Goal: Task Accomplishment & Management: Use online tool/utility

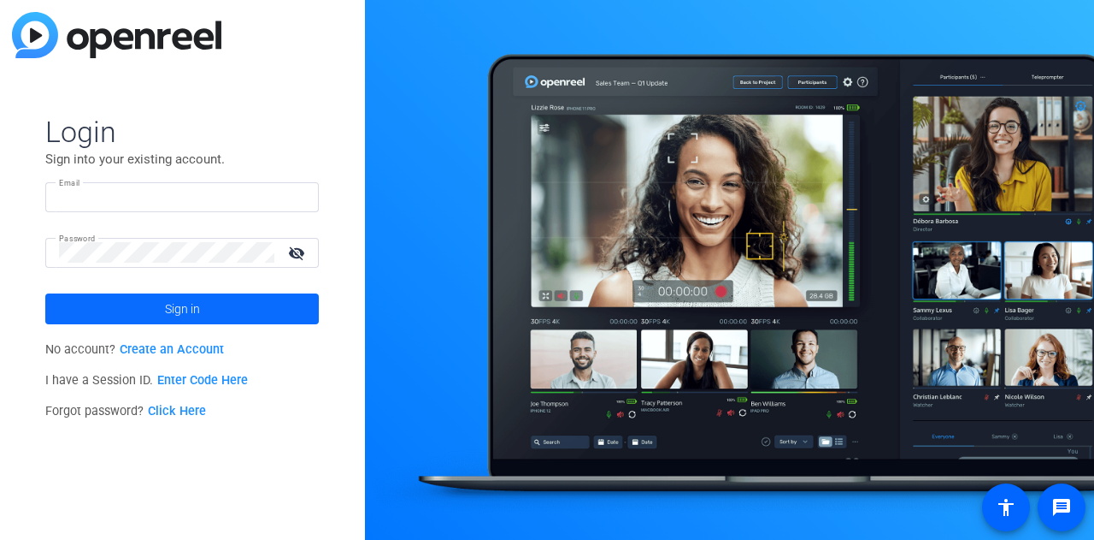
type input "chris.bias@roche.com"
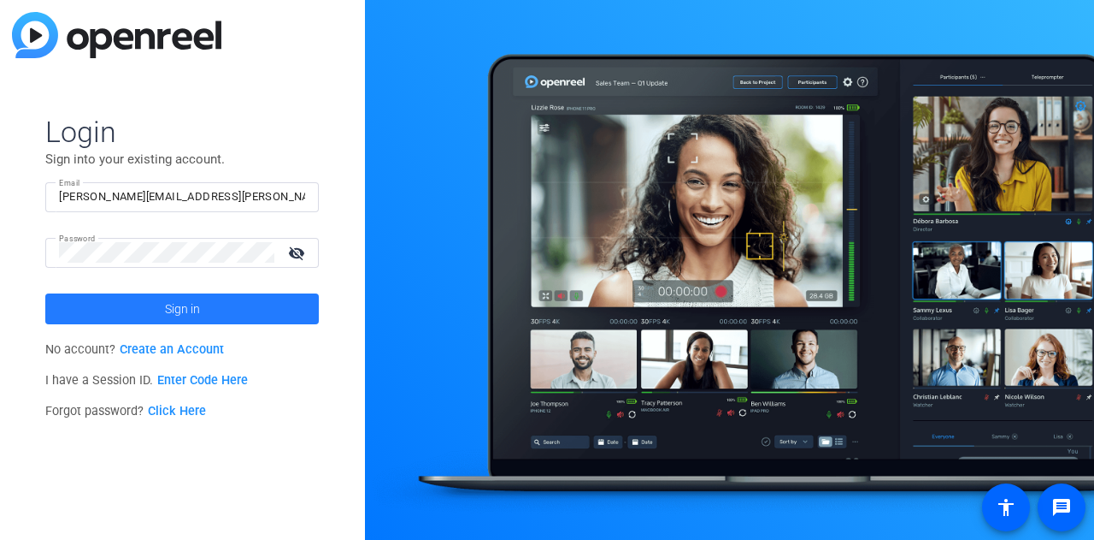
click at [193, 312] on span "Sign in" at bounding box center [182, 308] width 35 height 43
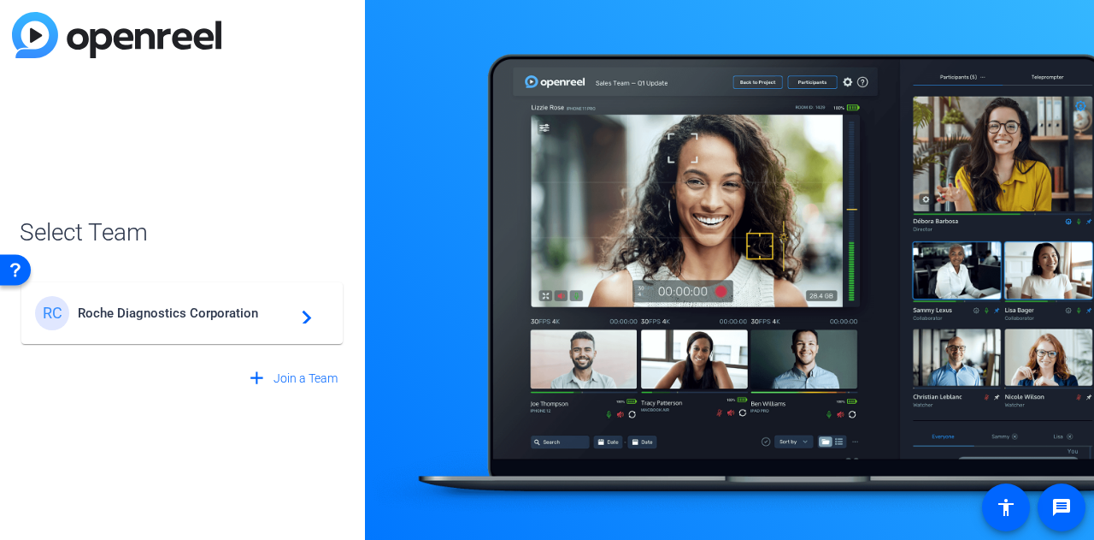
click at [210, 326] on div "RC Roche Diagnostics Corporation navigate_next" at bounding box center [182, 313] width 294 height 34
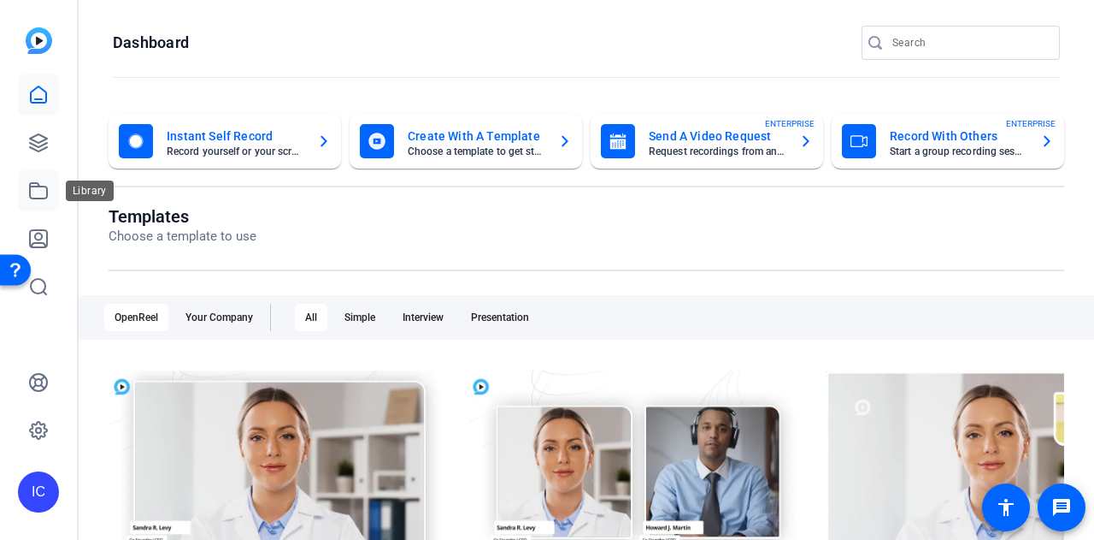
click at [38, 189] on icon at bounding box center [38, 190] width 21 height 21
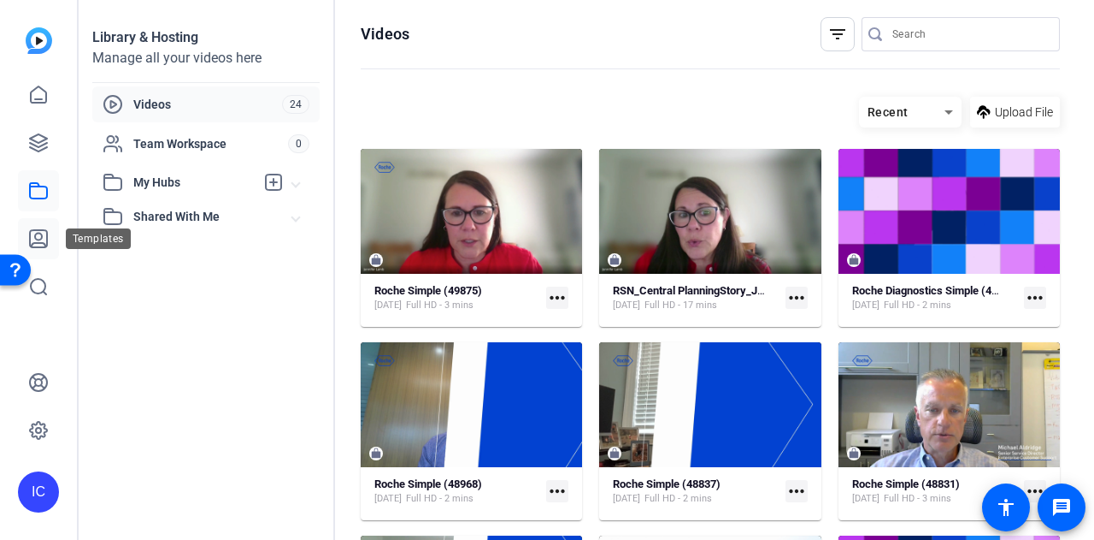
click at [47, 239] on icon at bounding box center [38, 238] width 17 height 17
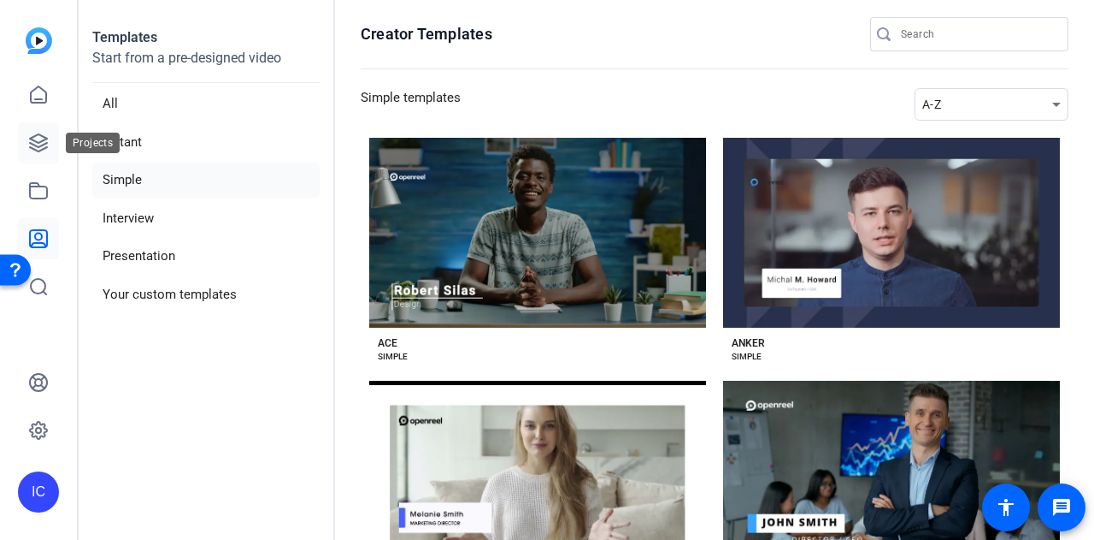
click at [36, 141] on icon at bounding box center [38, 142] width 17 height 17
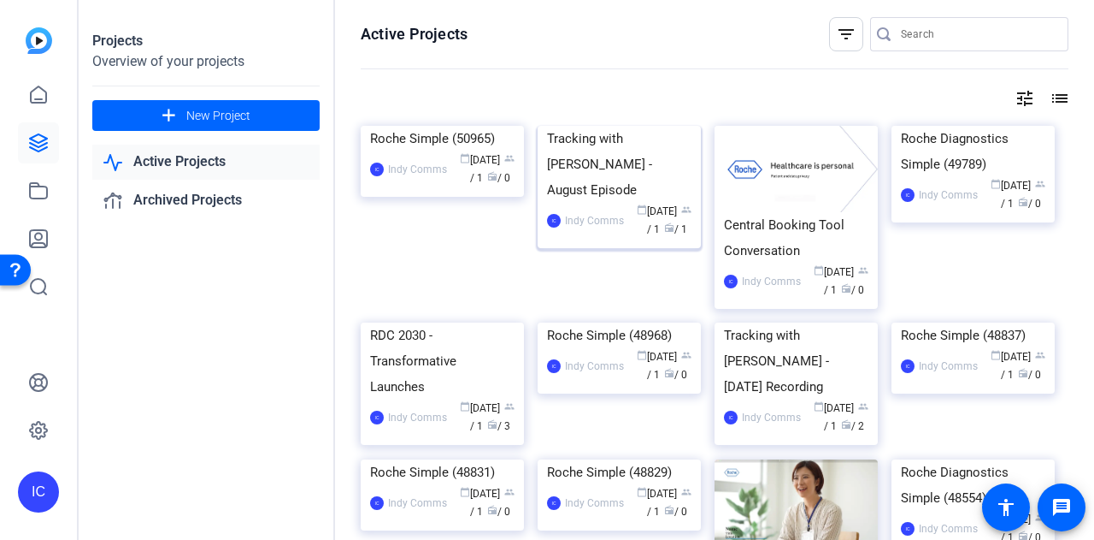
click at [595, 126] on img at bounding box center [619, 126] width 163 height 0
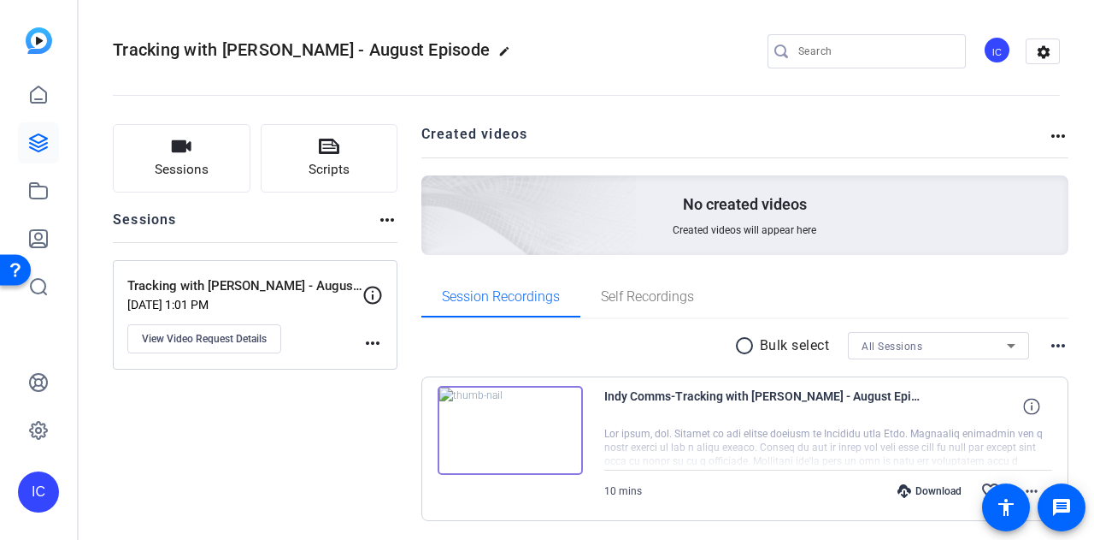
click at [546, 396] on img at bounding box center [510, 430] width 145 height 89
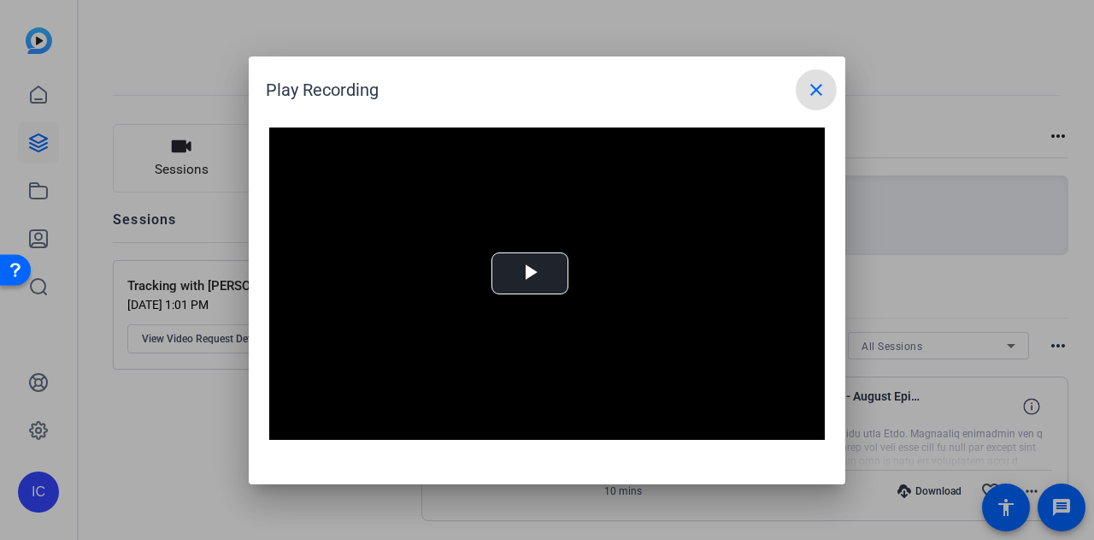
click at [815, 93] on mat-icon "close" at bounding box center [816, 90] width 21 height 21
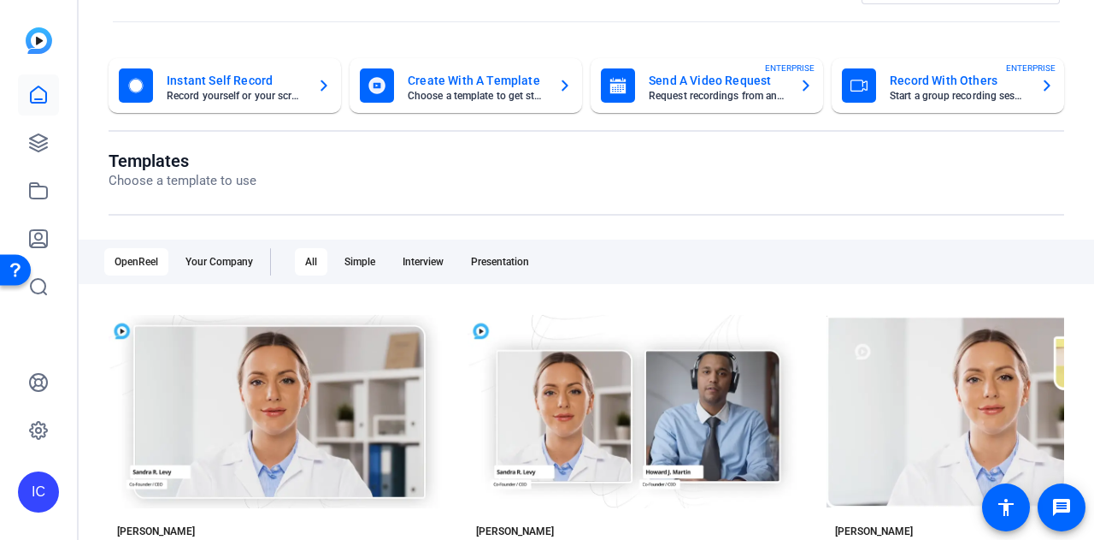
scroll to position [25, 0]
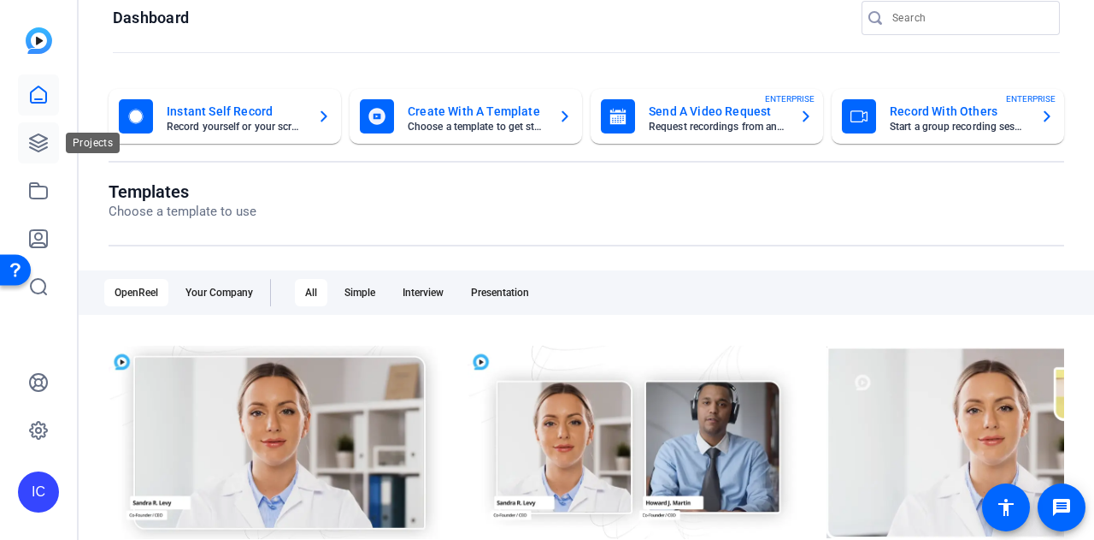
click at [40, 150] on icon at bounding box center [38, 142] width 17 height 17
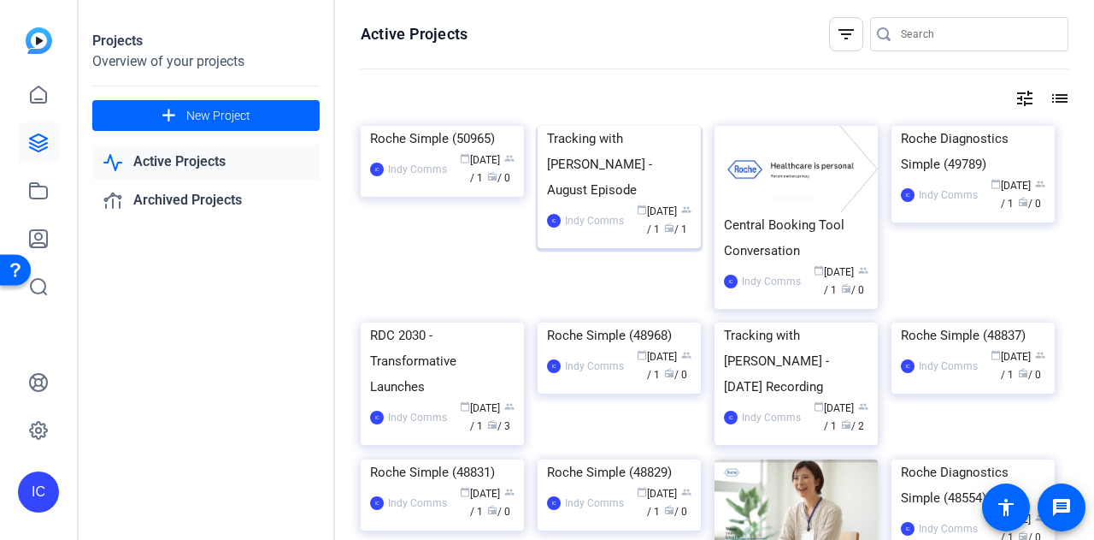
click at [634, 203] on div "Tracking with [PERSON_NAME] - August Episode" at bounding box center [619, 164] width 145 height 77
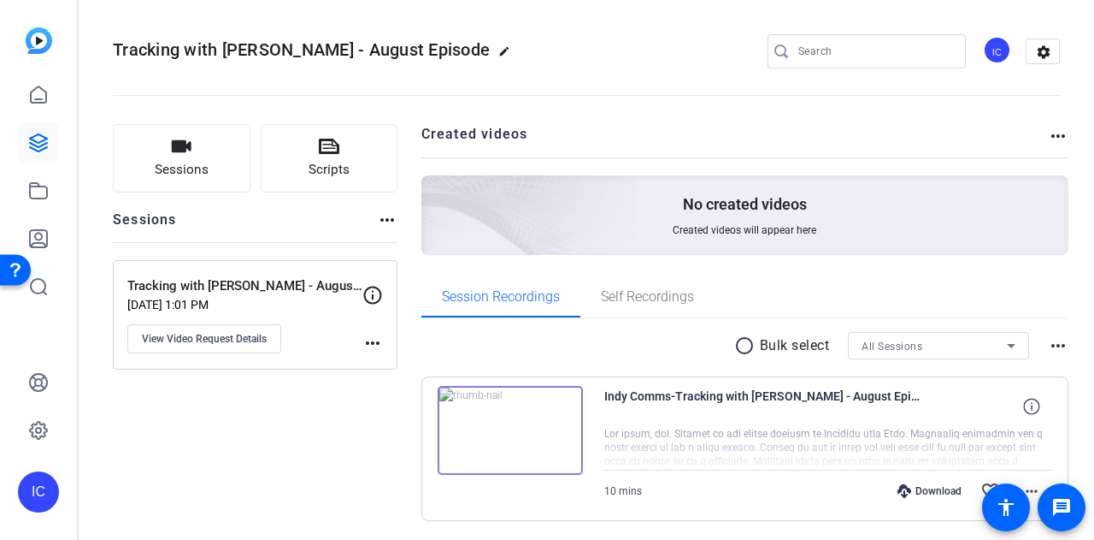
click at [568, 411] on img at bounding box center [510, 430] width 145 height 89
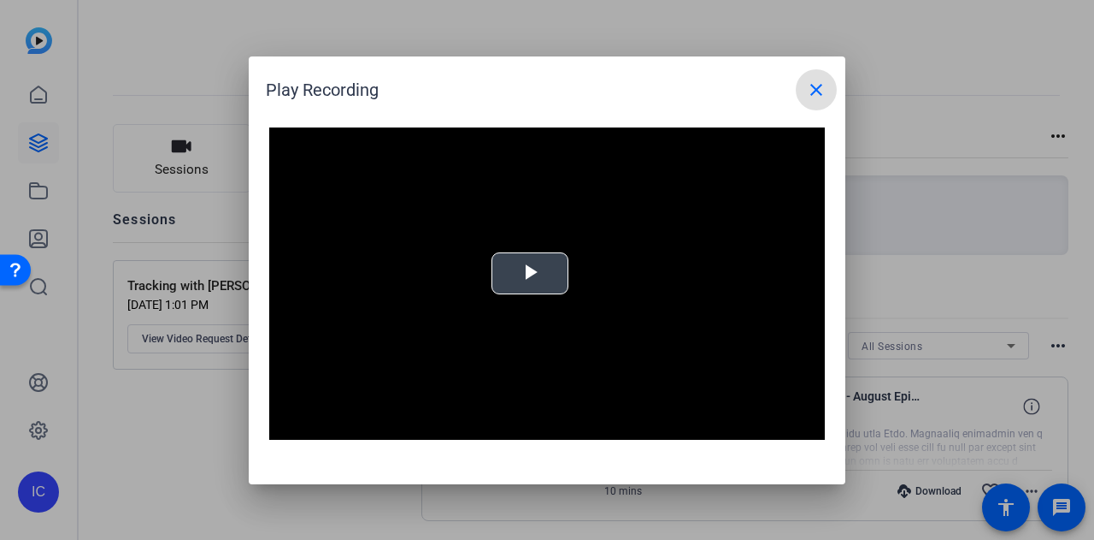
click at [530, 273] on span "Video Player" at bounding box center [530, 273] width 0 height 0
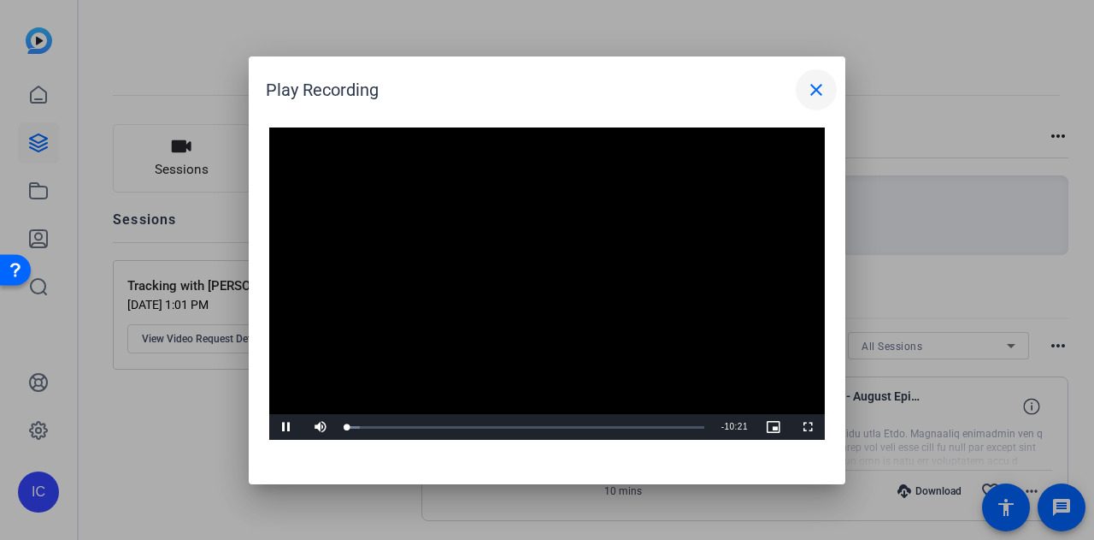
click at [816, 87] on mat-icon "close" at bounding box center [816, 90] width 21 height 21
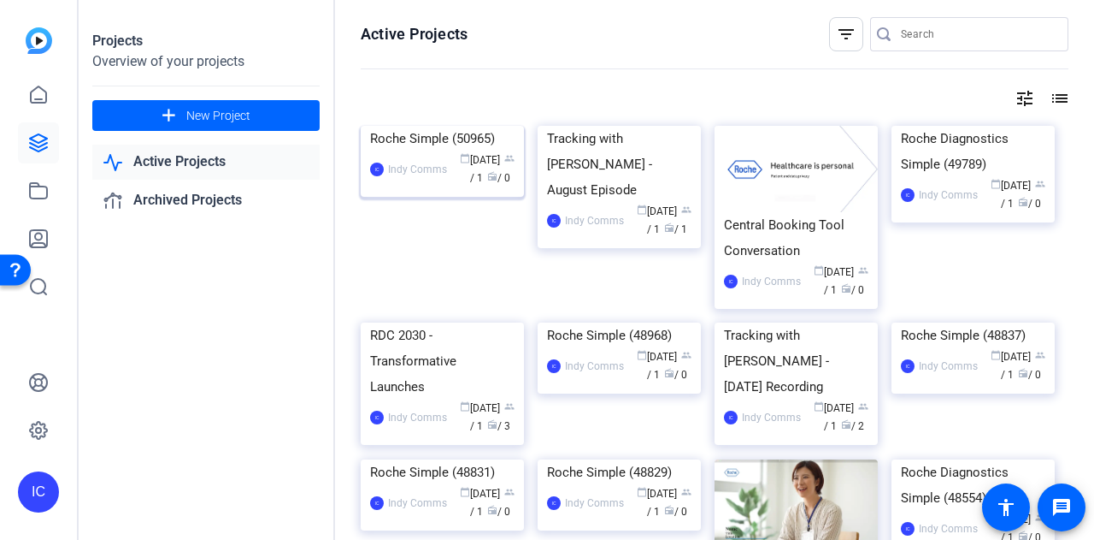
click at [507, 126] on img at bounding box center [442, 126] width 163 height 0
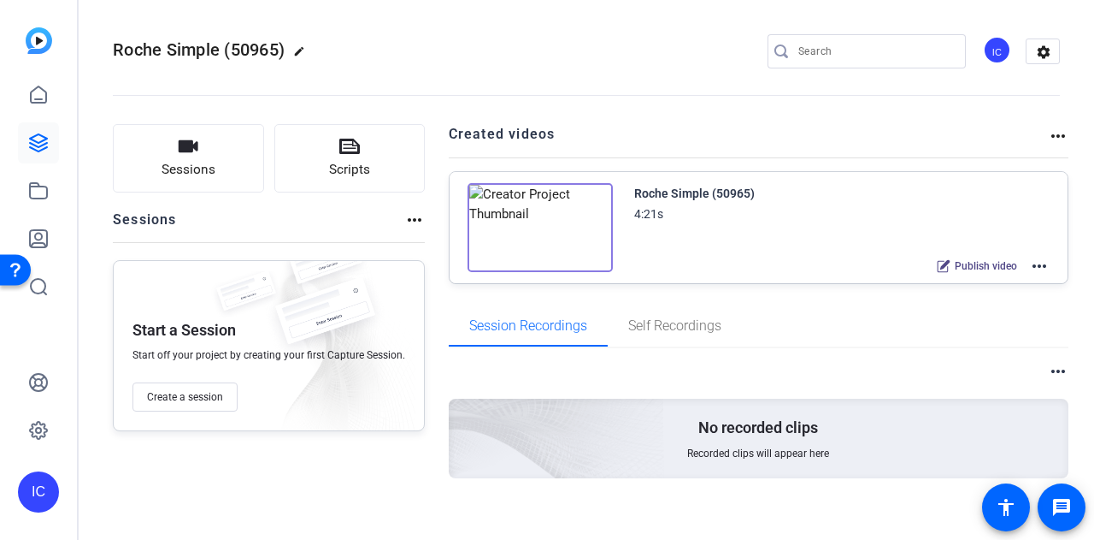
click at [577, 212] on img at bounding box center [540, 227] width 145 height 89
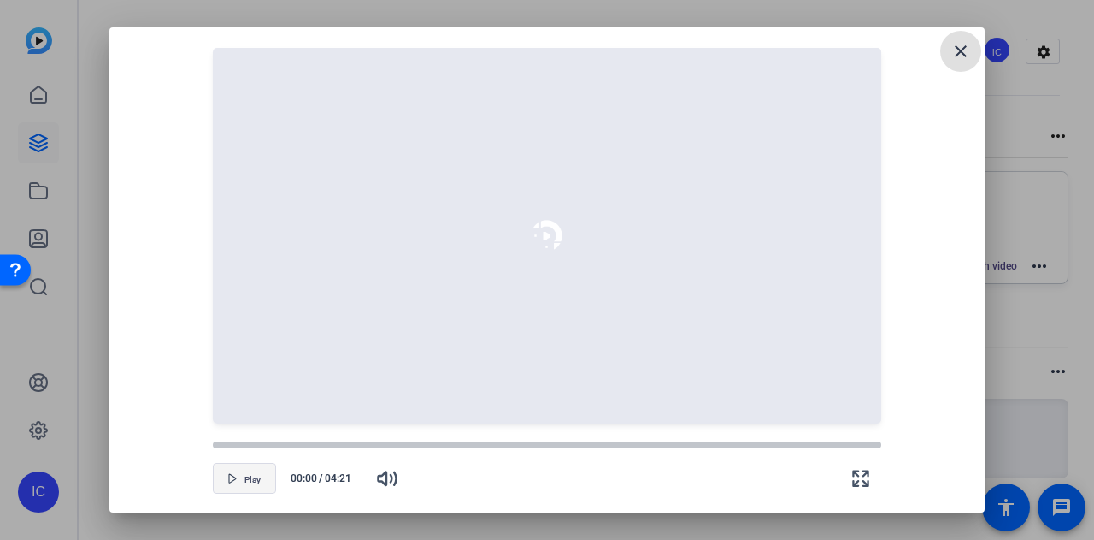
click at [247, 480] on span "Play" at bounding box center [253, 480] width 16 height 10
click at [963, 59] on mat-icon "close" at bounding box center [961, 51] width 21 height 21
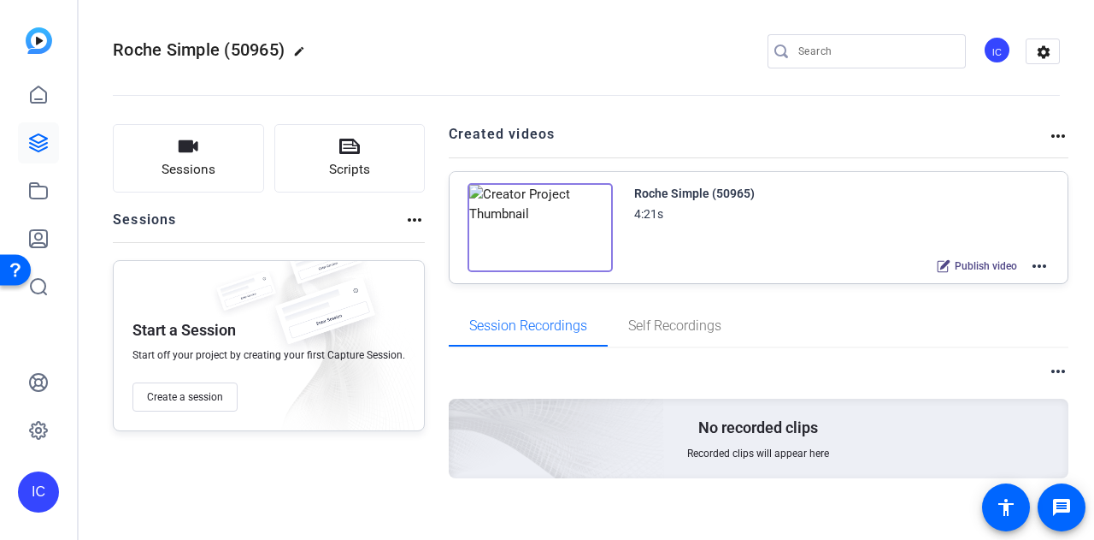
click at [1040, 265] on mat-icon "more_horiz" at bounding box center [1039, 266] width 21 height 21
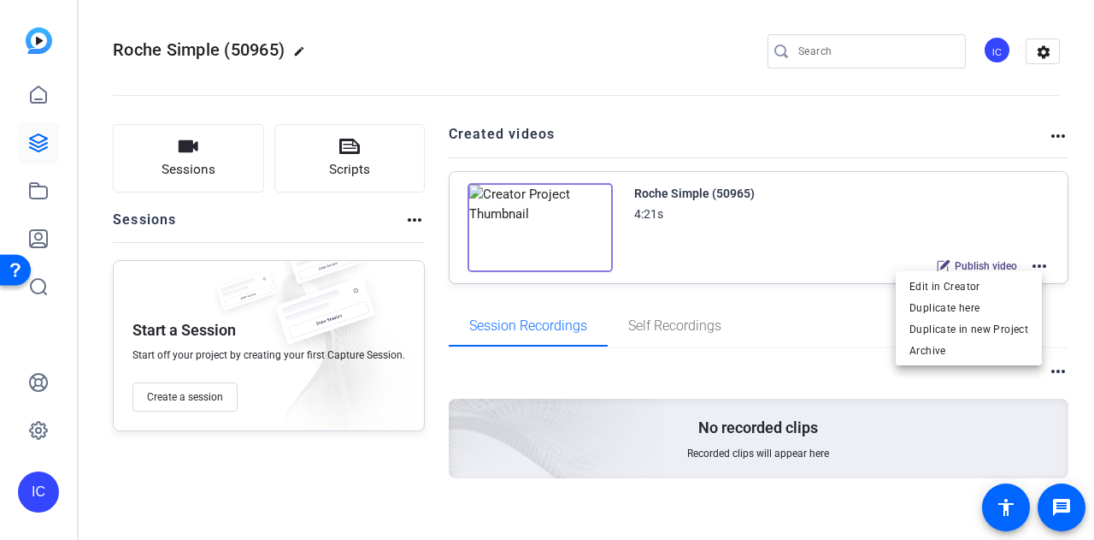
click at [1001, 286] on div "Edit in Creator Duplicate here Duplicate in new Project Archive" at bounding box center [969, 318] width 146 height 94
click at [932, 286] on span "Edit in Creator" at bounding box center [969, 285] width 119 height 21
